Goal: Task Accomplishment & Management: Use online tool/utility

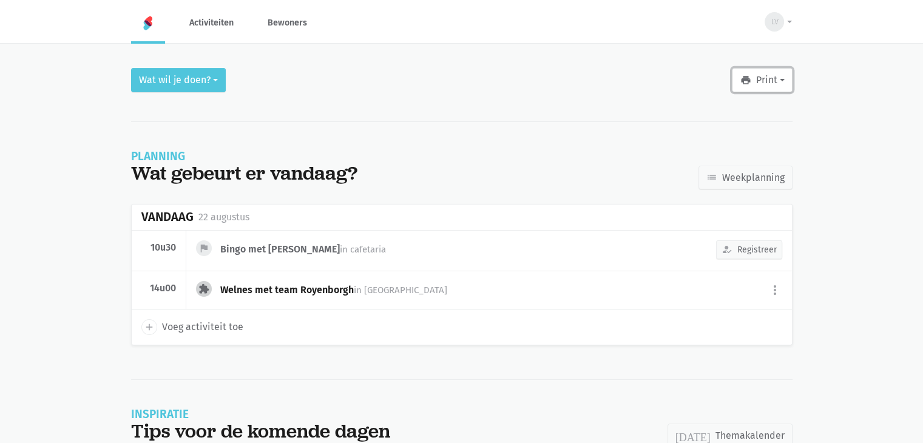
click at [762, 81] on button "print Print" at bounding box center [762, 80] width 60 height 24
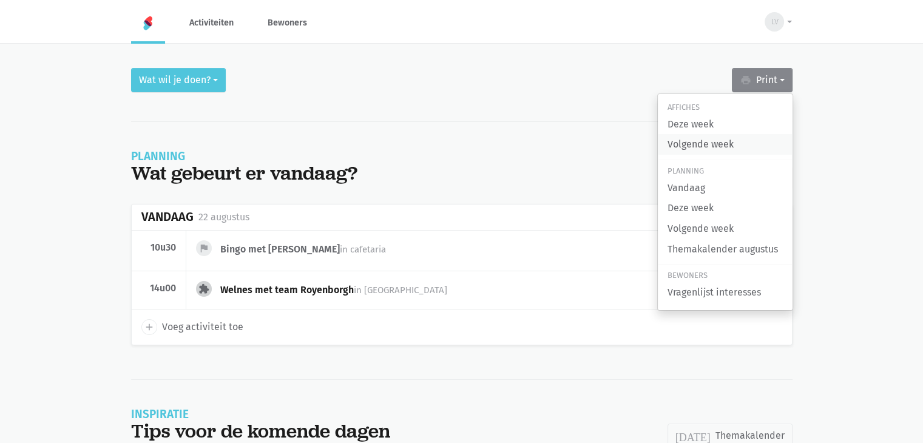
click at [702, 149] on link "Volgende week" at bounding box center [725, 144] width 135 height 21
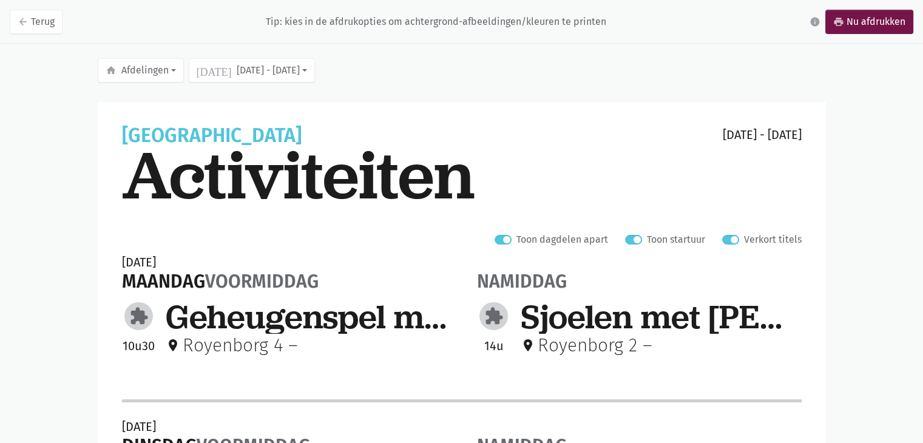
click at [744, 237] on label "Verkort titels" at bounding box center [773, 240] width 58 height 16
click at [731, 237] on input "Verkort titels" at bounding box center [727, 238] width 10 height 13
checkbox input "false"
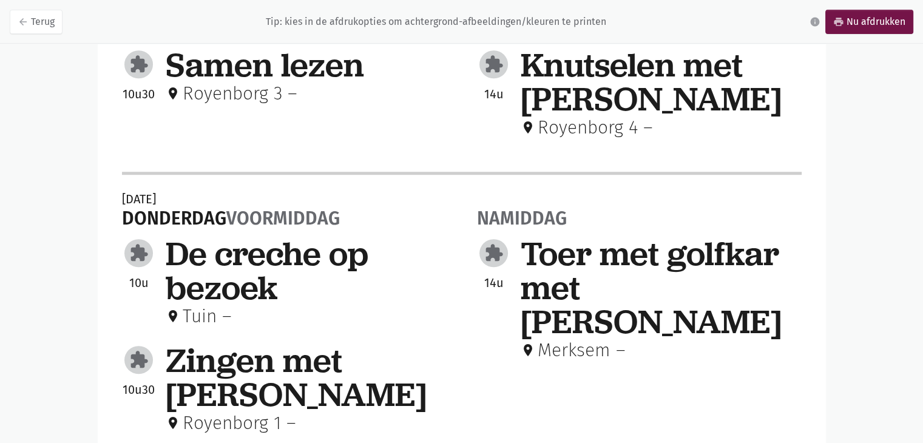
scroll to position [727, 0]
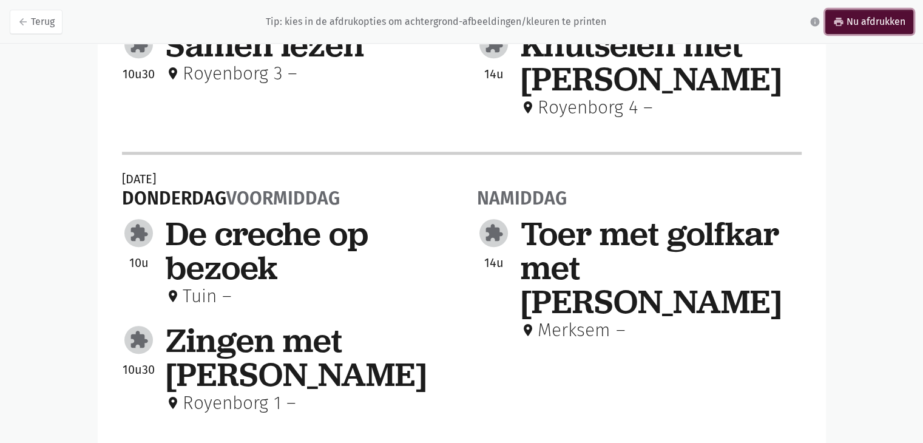
click at [841, 22] on icon "print" at bounding box center [838, 21] width 11 height 11
click at [862, 16] on link "print Nu afdrukken" at bounding box center [869, 22] width 88 height 24
